Goal: Navigation & Orientation: Find specific page/section

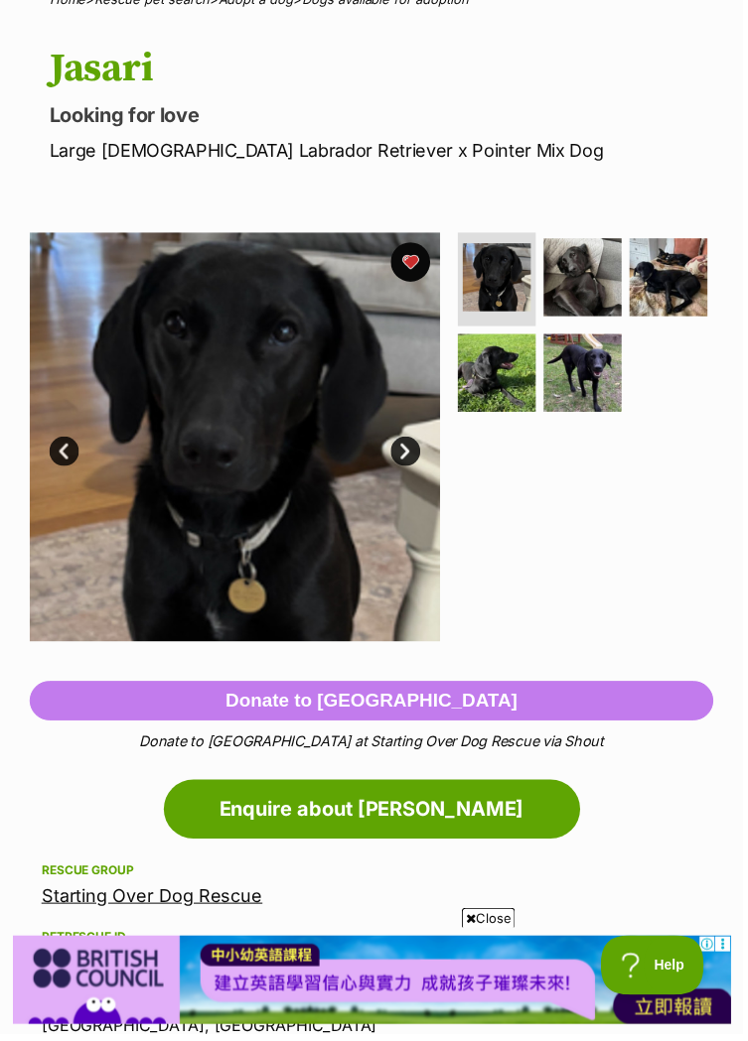
scroll to position [197, 0]
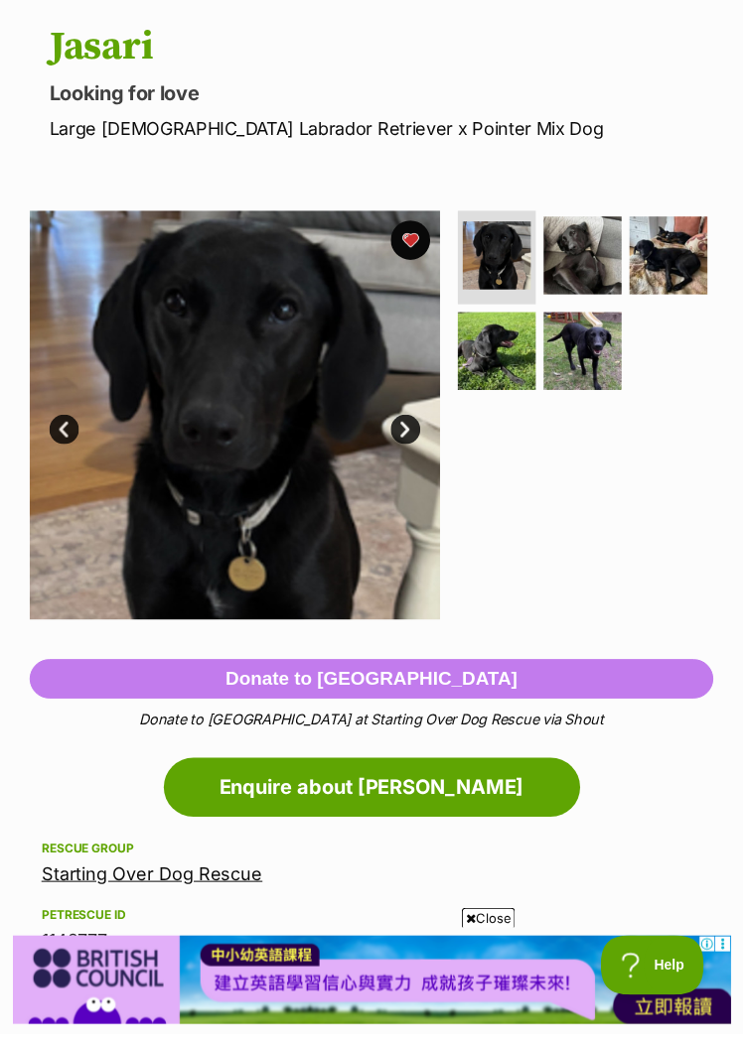
click at [296, 450] on img at bounding box center [236, 418] width 413 height 413
click at [413, 432] on link "Next" at bounding box center [408, 433] width 30 height 30
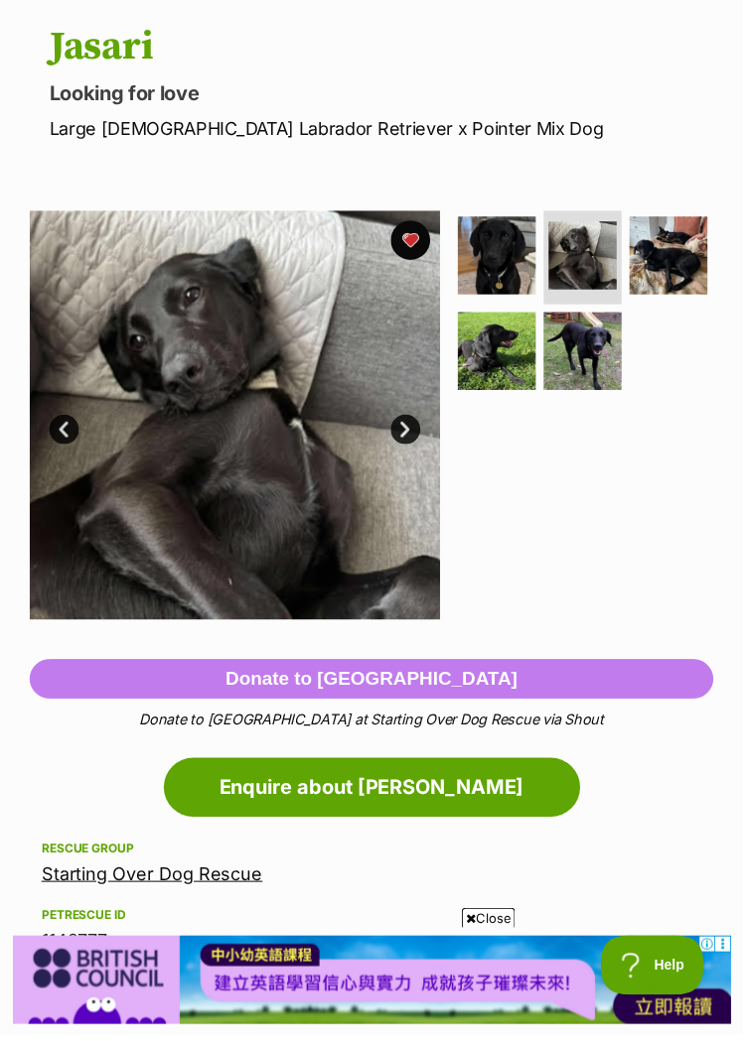
click at [67, 424] on link "Prev" at bounding box center [65, 433] width 30 height 30
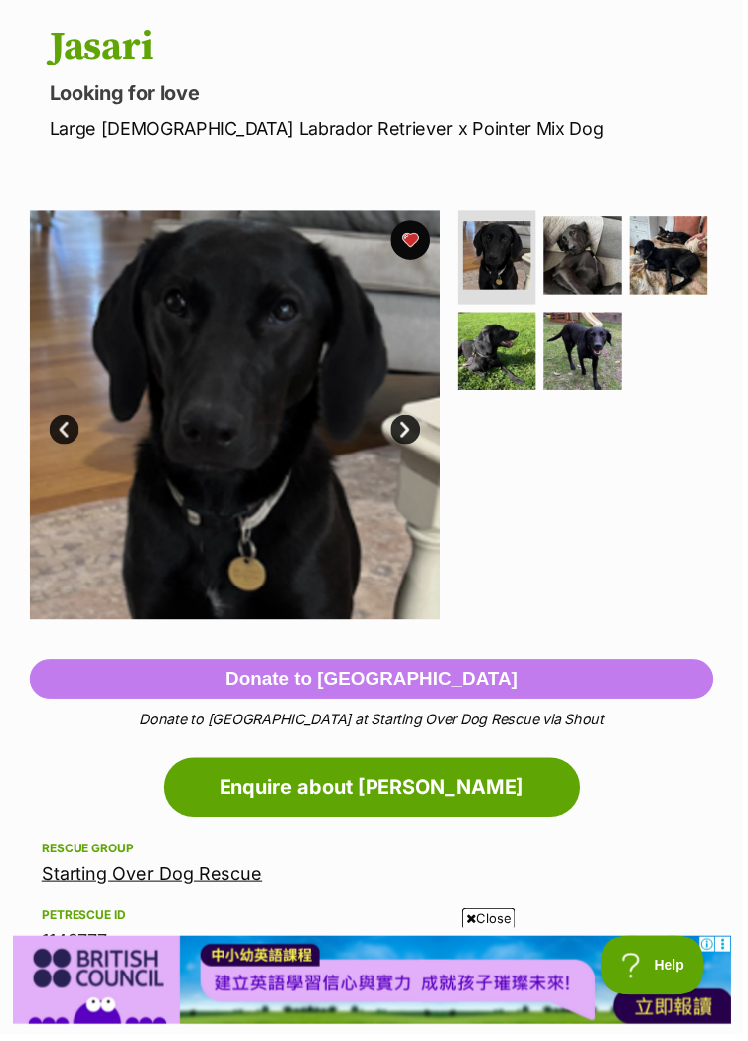
click at [408, 441] on link "Next" at bounding box center [408, 433] width 30 height 30
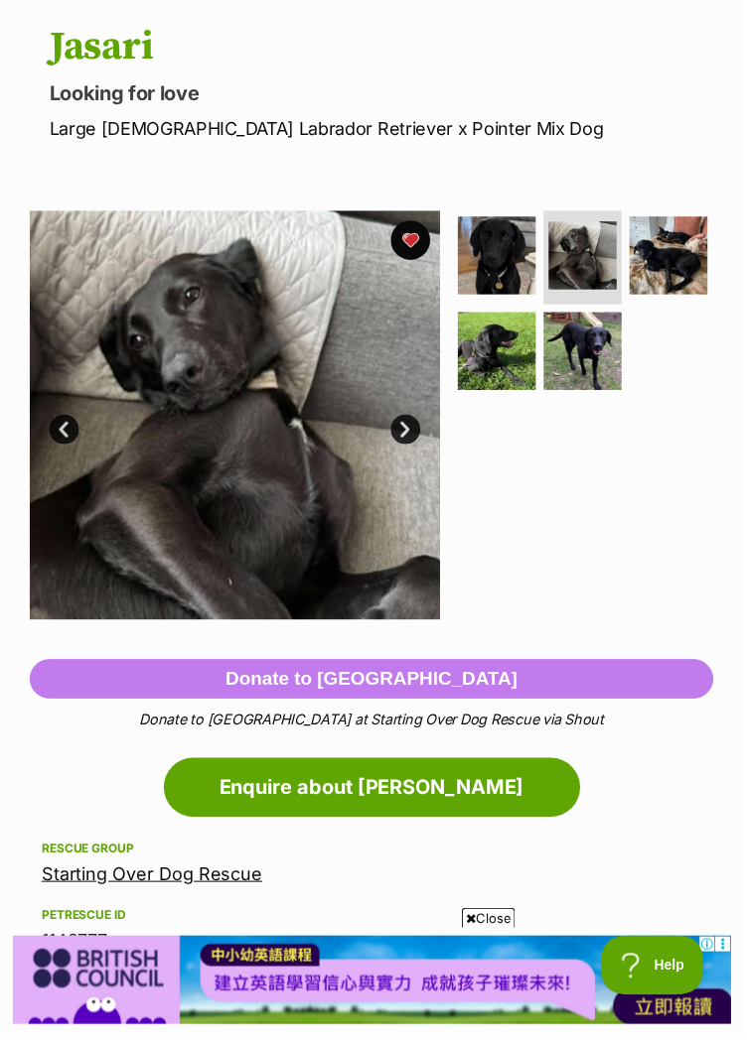
click at [416, 426] on link "Next" at bounding box center [408, 433] width 30 height 30
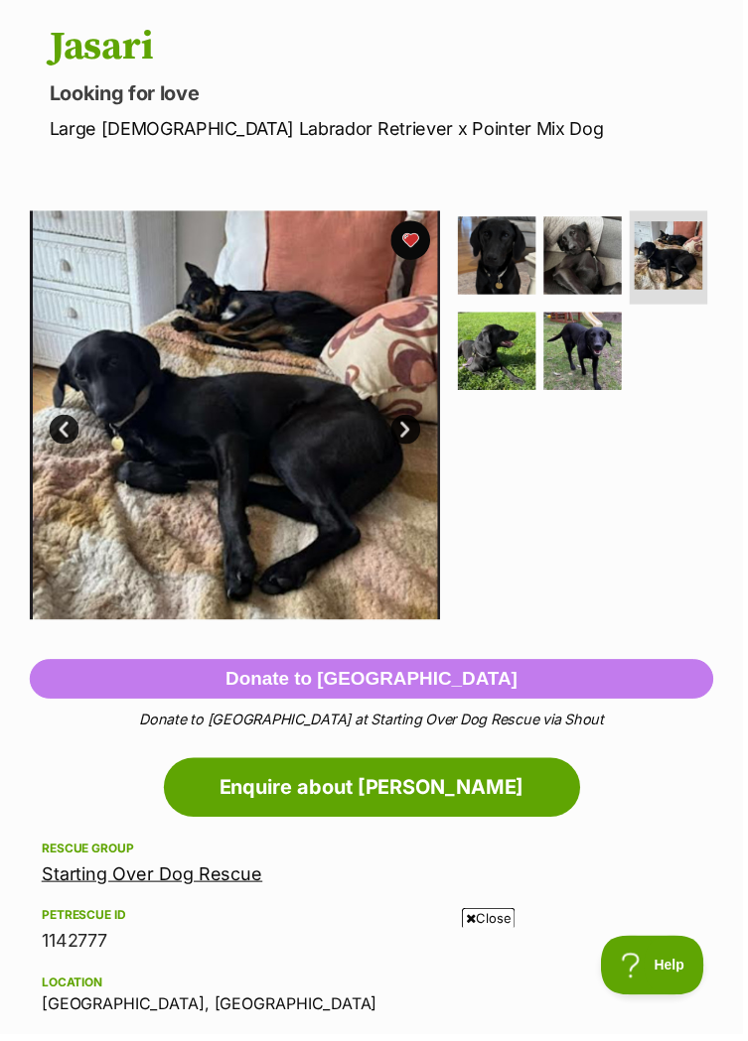
click at [405, 439] on link "Next" at bounding box center [408, 433] width 30 height 30
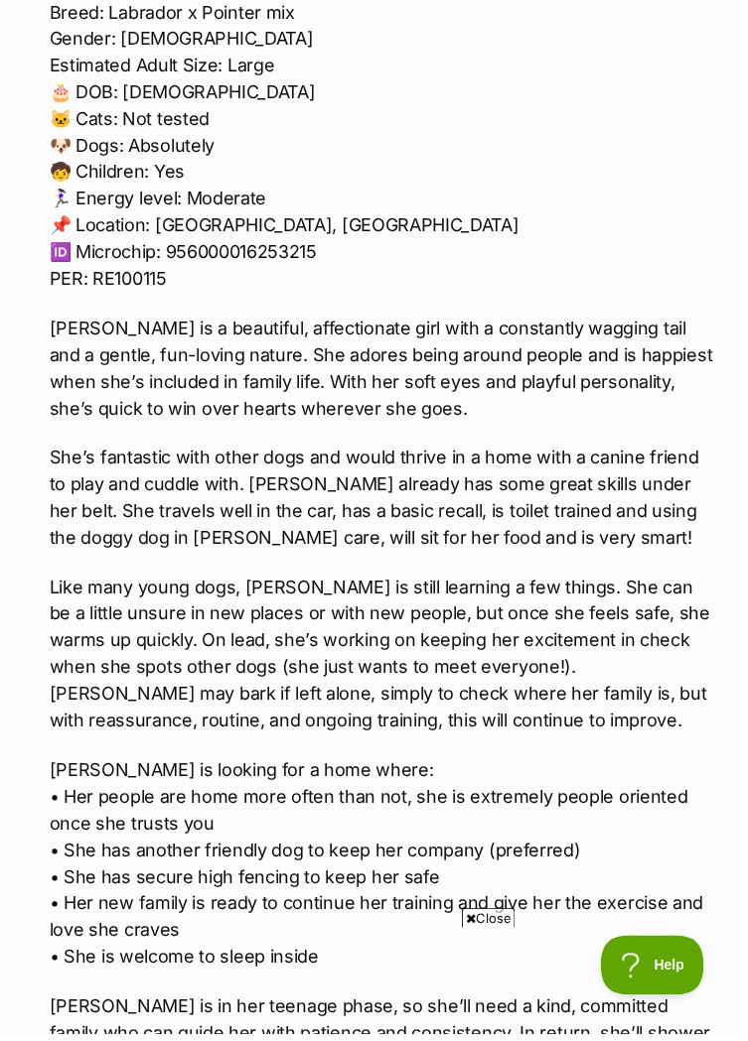
scroll to position [1964, 0]
